Goal: Information Seeking & Learning: Learn about a topic

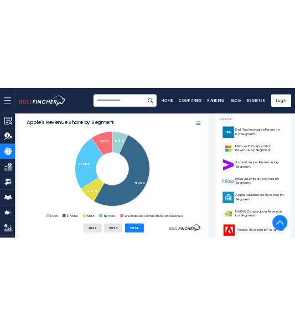
scroll to position [194, 0]
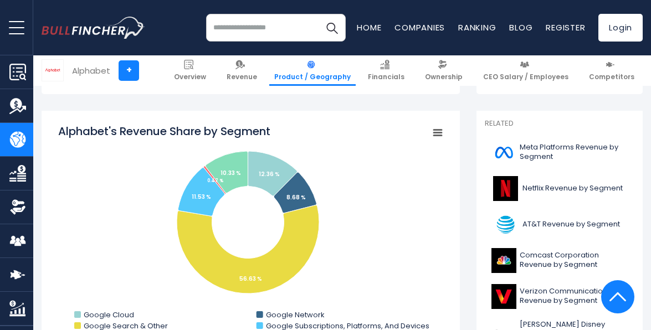
scroll to position [332, 0]
